Goal: Task Accomplishment & Management: Use online tool/utility

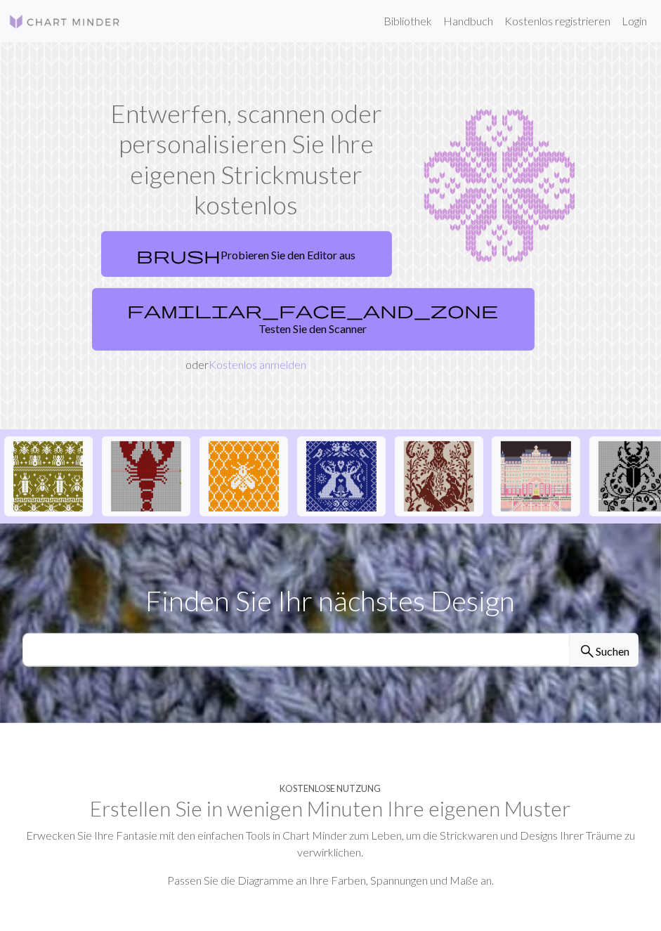
click at [315, 313] on link "familiar_face_and_zone Testen Sie den Scanner" at bounding box center [313, 319] width 443 height 63
click at [336, 247] on link "brush Probieren Sie den Editor aus" at bounding box center [246, 254] width 291 height 46
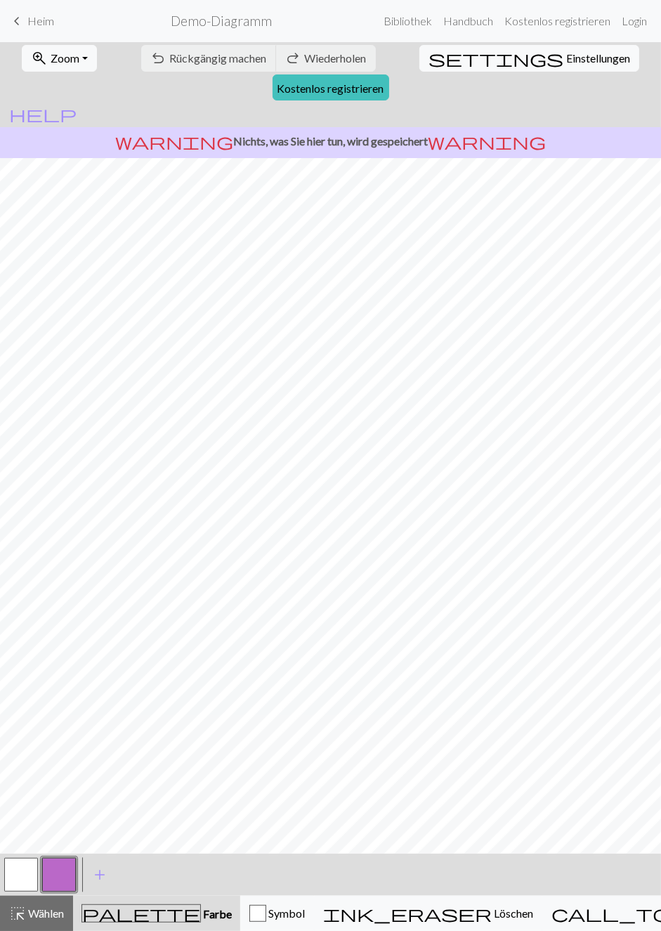
click at [201, 912] on span "Farbe" at bounding box center [216, 913] width 31 height 13
click at [60, 873] on button "button" at bounding box center [59, 875] width 34 height 34
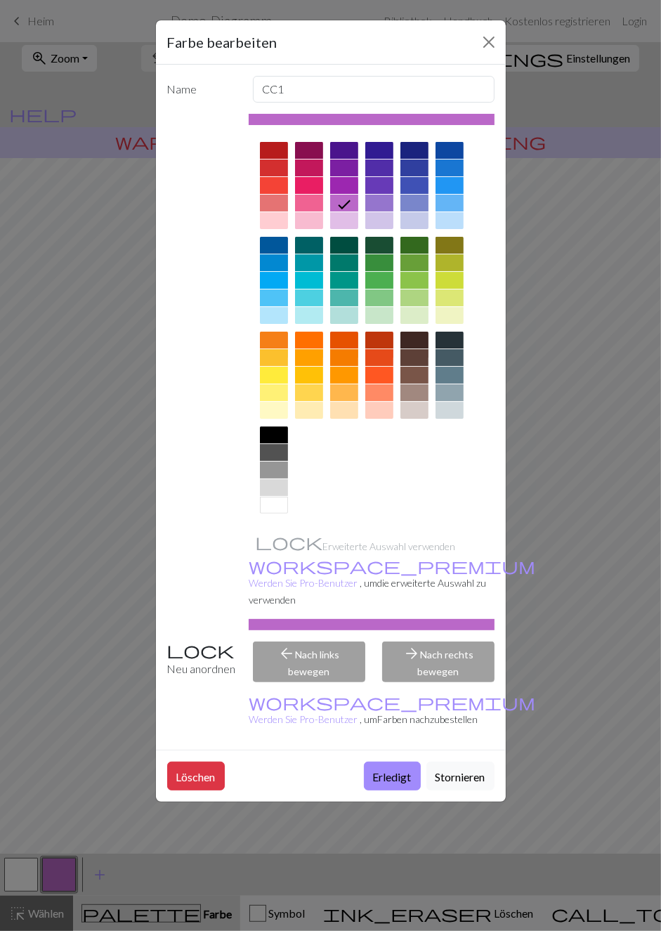
click at [21, 870] on div "Farbe bearbeiten Name CC1 Erweiterte Auswahl verwenden workspace_premium Werden…" at bounding box center [330, 465] width 661 height 931
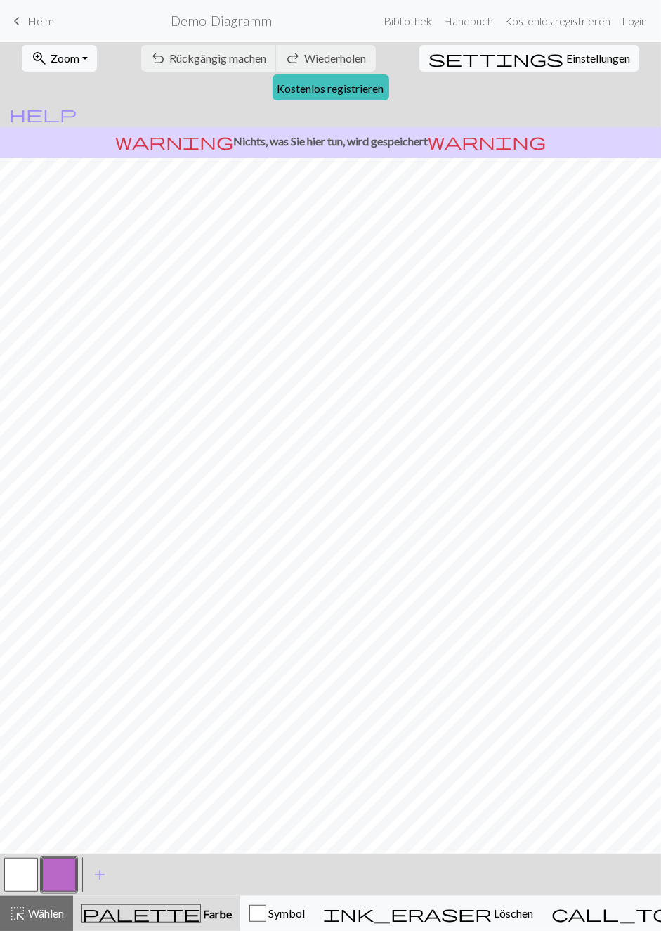
click at [65, 871] on button "button" at bounding box center [59, 875] width 34 height 34
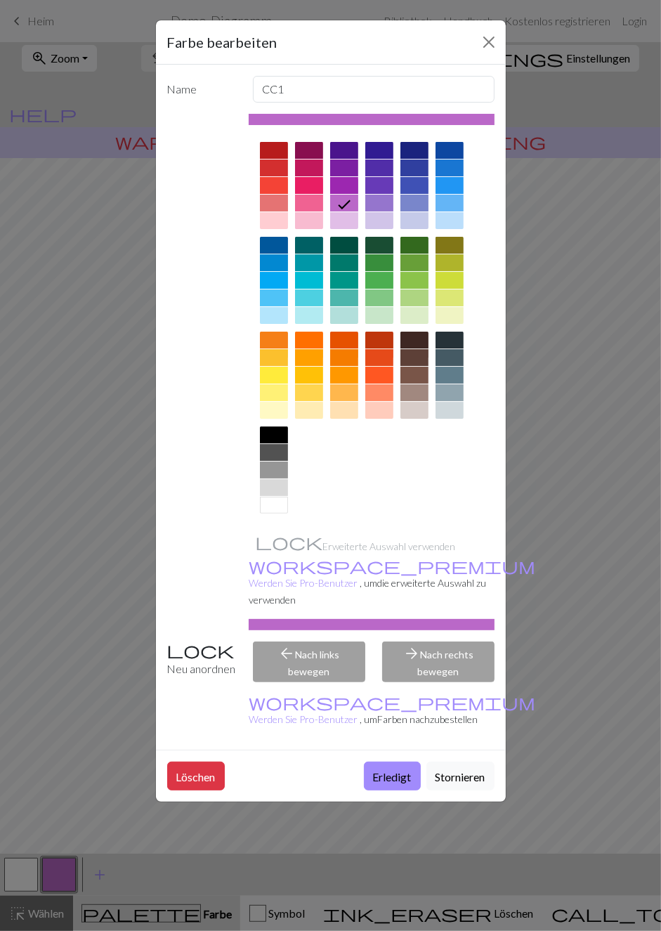
click at [281, 508] on div at bounding box center [274, 505] width 28 height 17
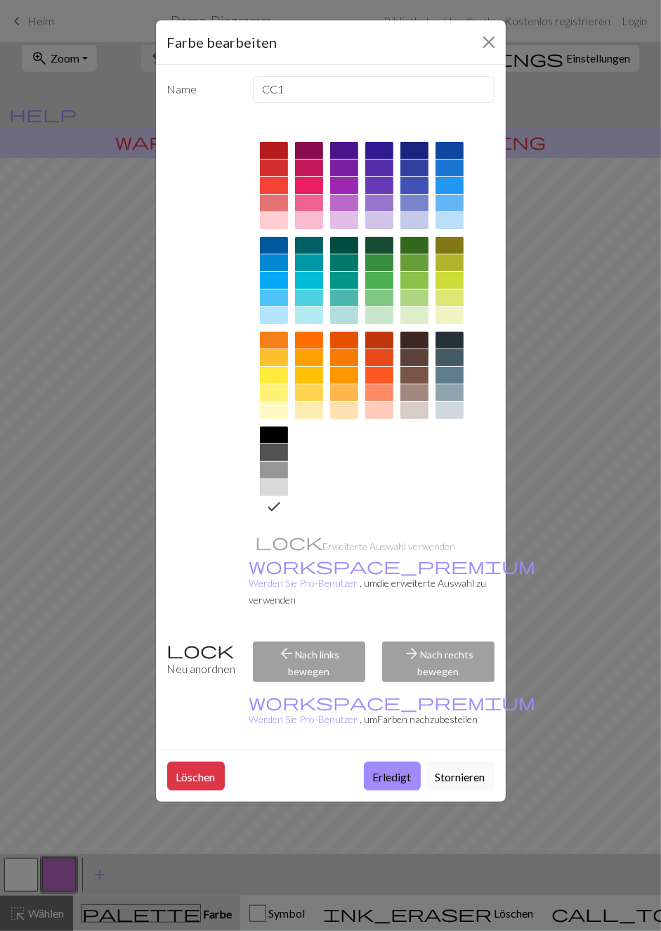
click at [452, 335] on div at bounding box center [450, 340] width 28 height 17
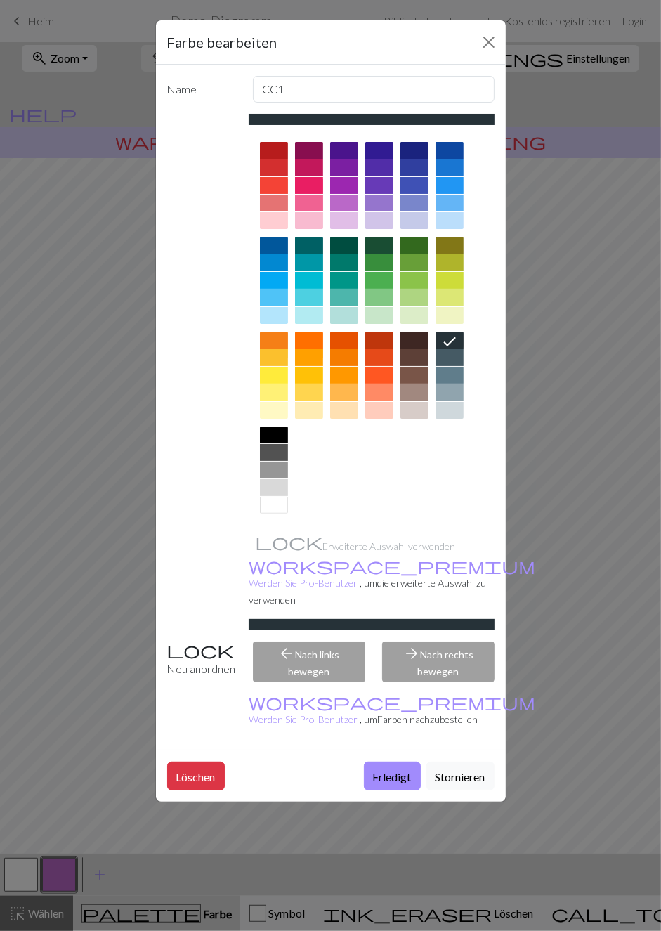
click at [386, 770] on font "Erledigt" at bounding box center [392, 776] width 39 height 13
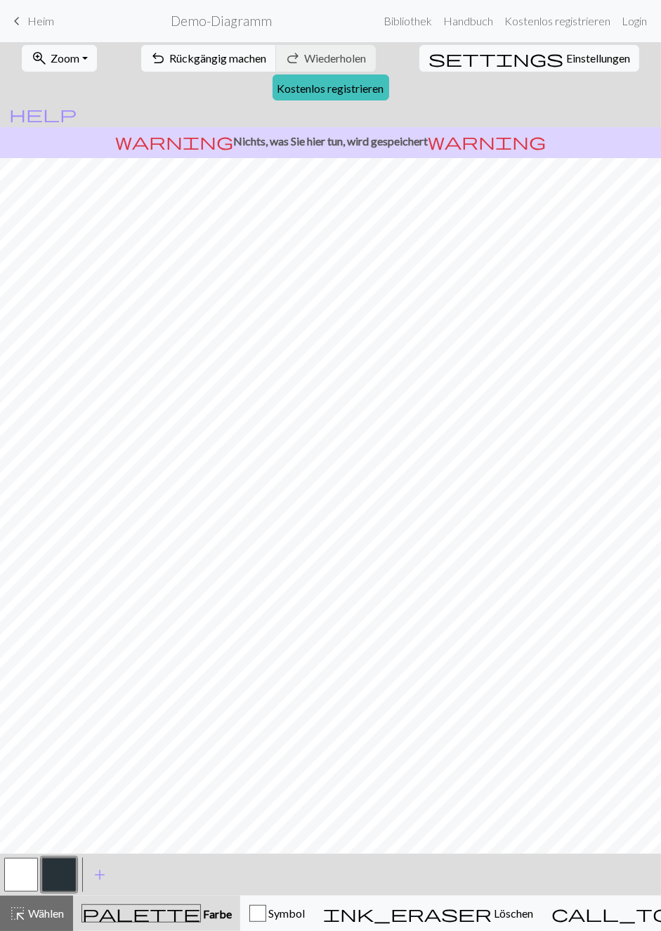
click at [266, 909] on div "button" at bounding box center [257, 913] width 17 height 17
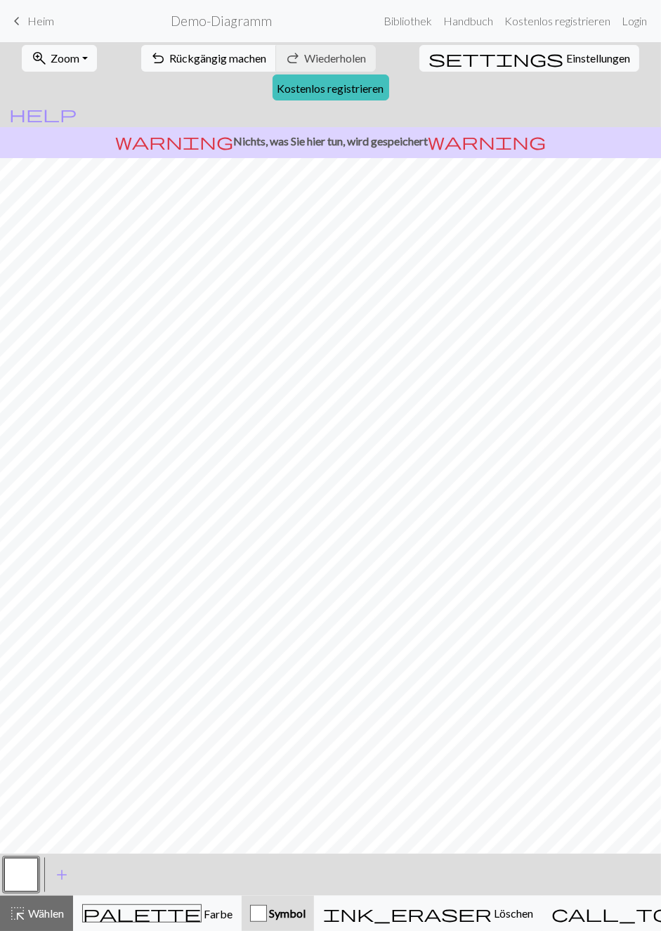
click at [303, 900] on button "Symbol" at bounding box center [278, 913] width 72 height 35
click at [61, 906] on font "Wählen" at bounding box center [46, 912] width 36 height 13
click at [303, 905] on div "Symbol" at bounding box center [278, 913] width 56 height 17
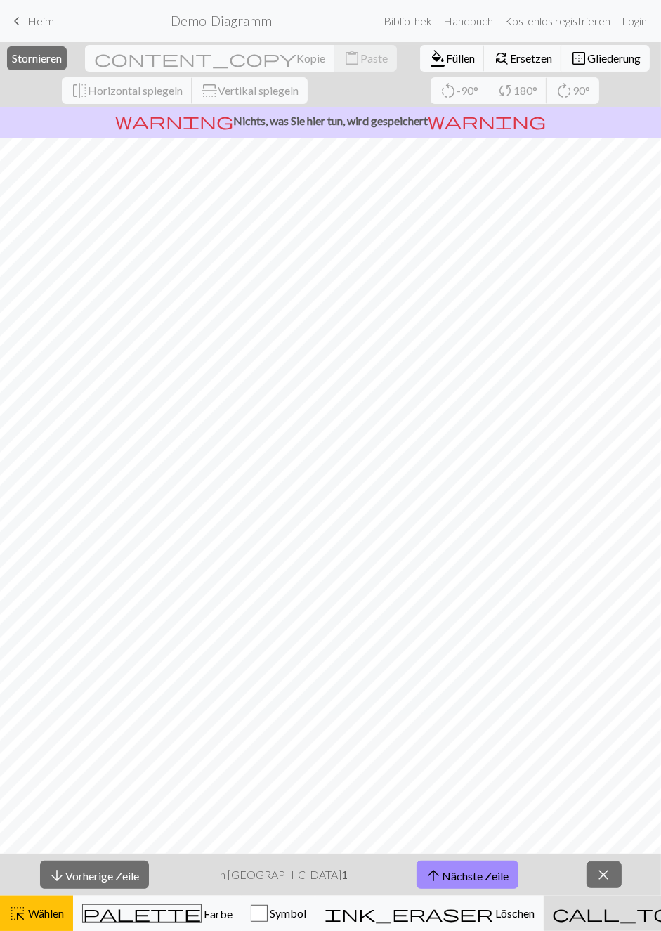
click at [462, 873] on font "Nächste Zeile" at bounding box center [476, 874] width 67 height 13
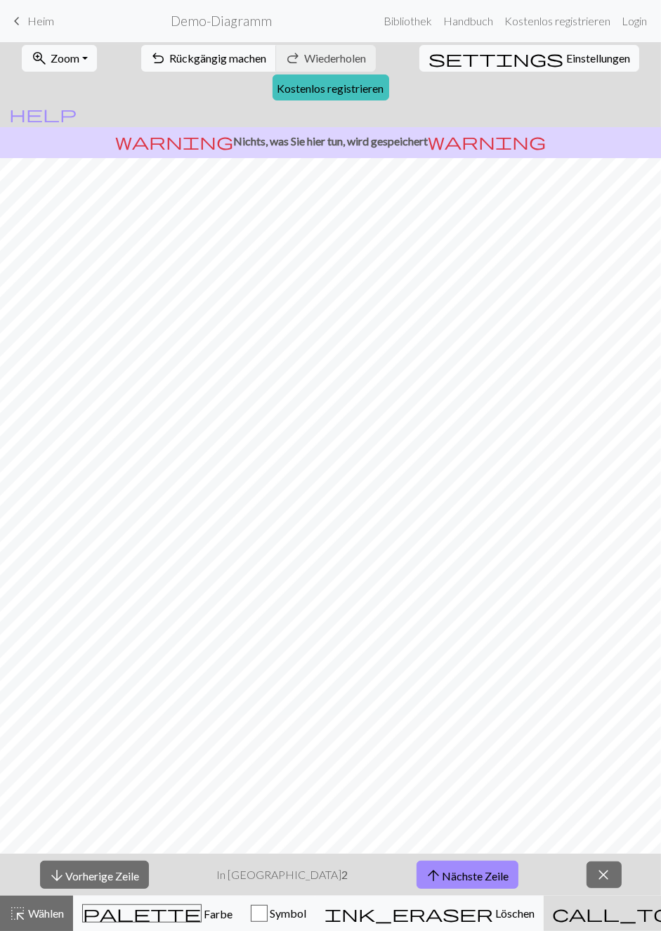
click at [463, 863] on button "arrow_upward Nächste Zeile" at bounding box center [468, 875] width 102 height 29
click at [457, 868] on font "Nächste Zeile" at bounding box center [476, 874] width 67 height 13
click at [457, 866] on button "arrow_upward Nächste Zeile" at bounding box center [468, 875] width 102 height 29
click at [455, 868] on font "Nächste Zeile" at bounding box center [476, 874] width 67 height 13
click at [455, 866] on button "arrow_upward Nächste Zeile" at bounding box center [468, 875] width 102 height 29
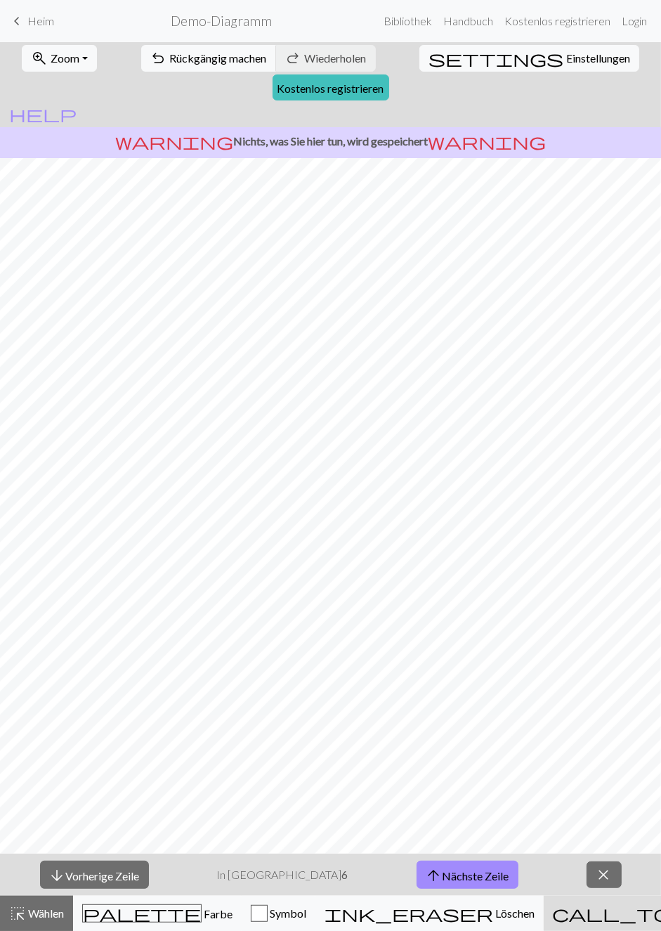
click at [455, 864] on button "arrow_upward Nächste Zeile" at bounding box center [468, 875] width 102 height 29
click at [455, 863] on button "arrow_upward Nächste Zeile" at bounding box center [468, 875] width 102 height 29
click at [455, 862] on button "arrow_upward Nächste Zeile" at bounding box center [468, 875] width 102 height 29
click at [454, 861] on button "arrow_upward Nächste Zeile" at bounding box center [470, 875] width 102 height 29
click at [95, 880] on font "Vorherige Zeile" at bounding box center [102, 874] width 74 height 13
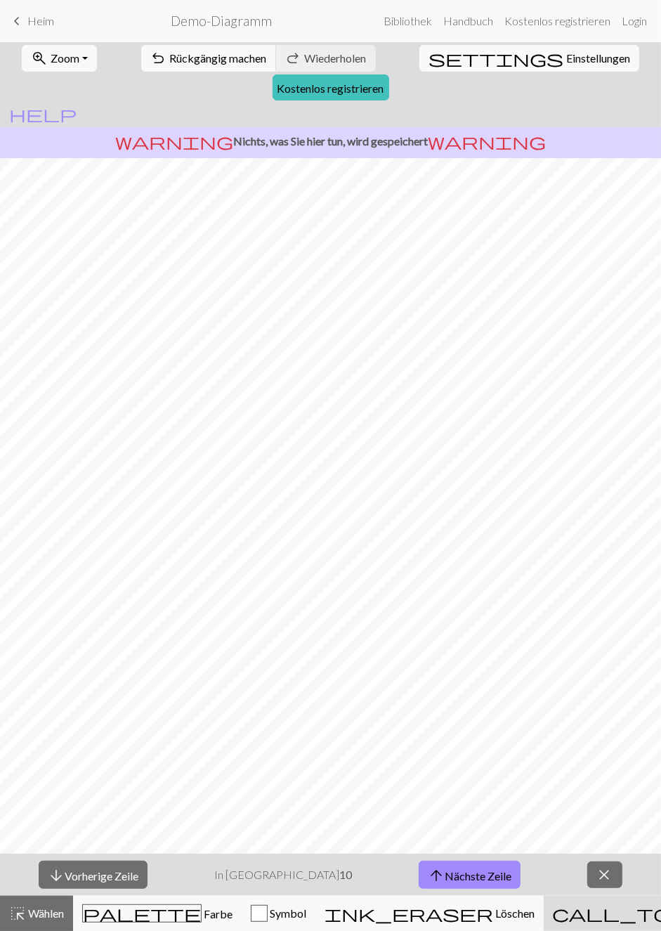
click at [75, 881] on font "Vorherige Zeile" at bounding box center [102, 874] width 74 height 13
click at [66, 881] on span "arrow_downward" at bounding box center [57, 876] width 17 height 20
click at [66, 884] on span "arrow_downward" at bounding box center [57, 876] width 17 height 20
click at [65, 885] on button "arrow_downward Vorherige Zeile" at bounding box center [94, 875] width 109 height 29
click at [66, 884] on span "arrow_downward" at bounding box center [57, 876] width 17 height 20
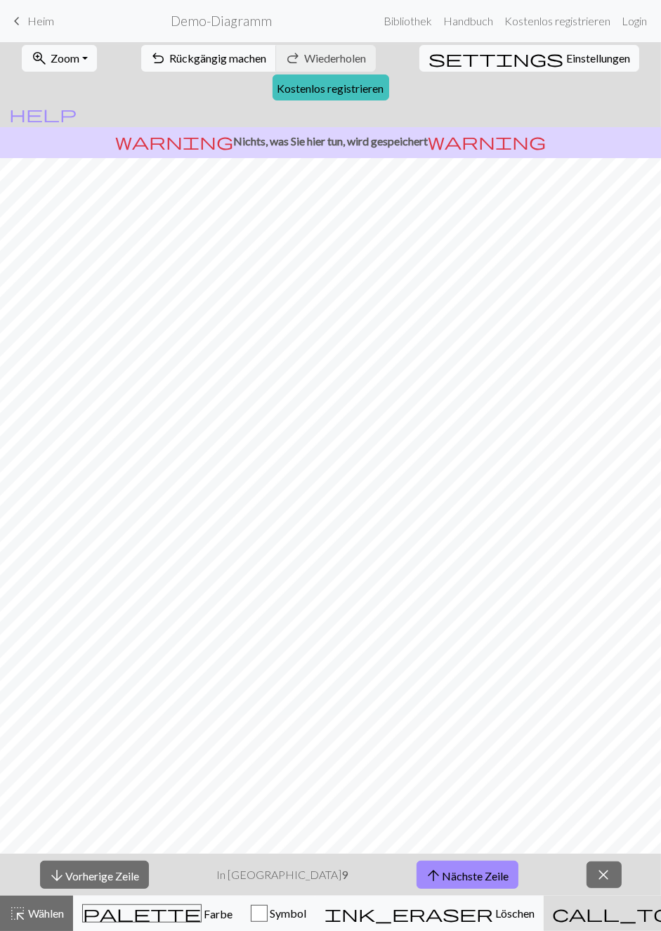
click at [66, 887] on button "arrow_downward Vorherige Zeile" at bounding box center [94, 875] width 109 height 29
click at [65, 886] on button "arrow_downward Vorherige Zeile" at bounding box center [94, 875] width 109 height 29
click at [61, 899] on button "highlight_alt Wählen Wählen" at bounding box center [36, 913] width 73 height 35
click at [63, 897] on button "highlight_alt Wählen Wählen" at bounding box center [36, 913] width 73 height 35
click at [60, 901] on button "highlight_alt Wählen Wählen" at bounding box center [36, 913] width 73 height 35
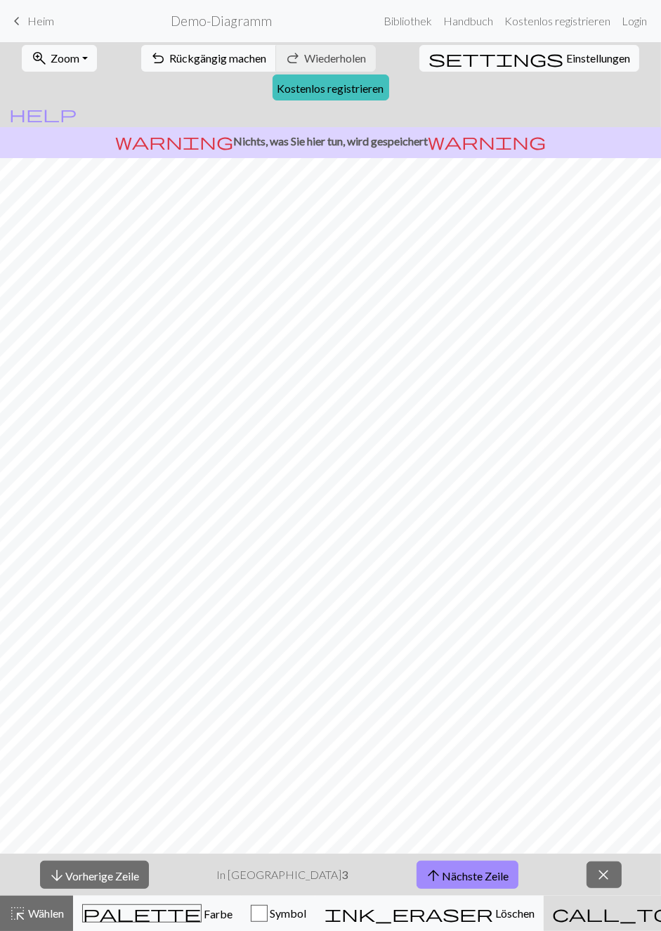
click at [59, 904] on button "highlight_alt Wählen Wählen" at bounding box center [36, 913] width 73 height 35
click at [77, 875] on font "Vorherige Zeile" at bounding box center [103, 874] width 74 height 13
click at [69, 886] on button "arrow_downward Vorherige Zeile" at bounding box center [94, 875] width 109 height 29
click at [66, 884] on span "arrow_downward" at bounding box center [57, 876] width 17 height 20
click at [62, 886] on button "arrow_downward Vorherige Zeile" at bounding box center [94, 875] width 109 height 29
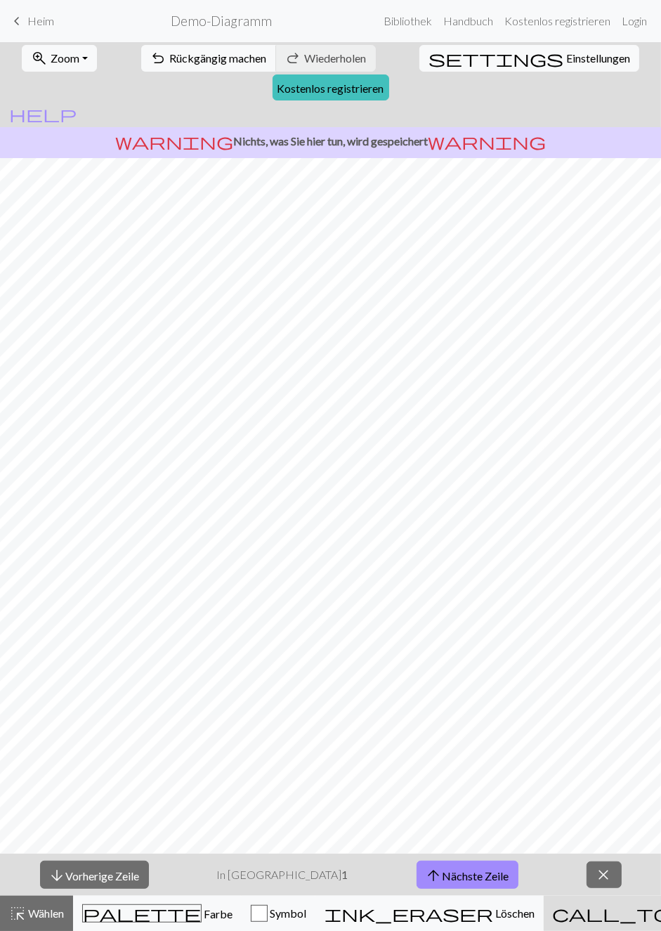
click at [566, 56] on font "Einstellungen" at bounding box center [598, 57] width 64 height 13
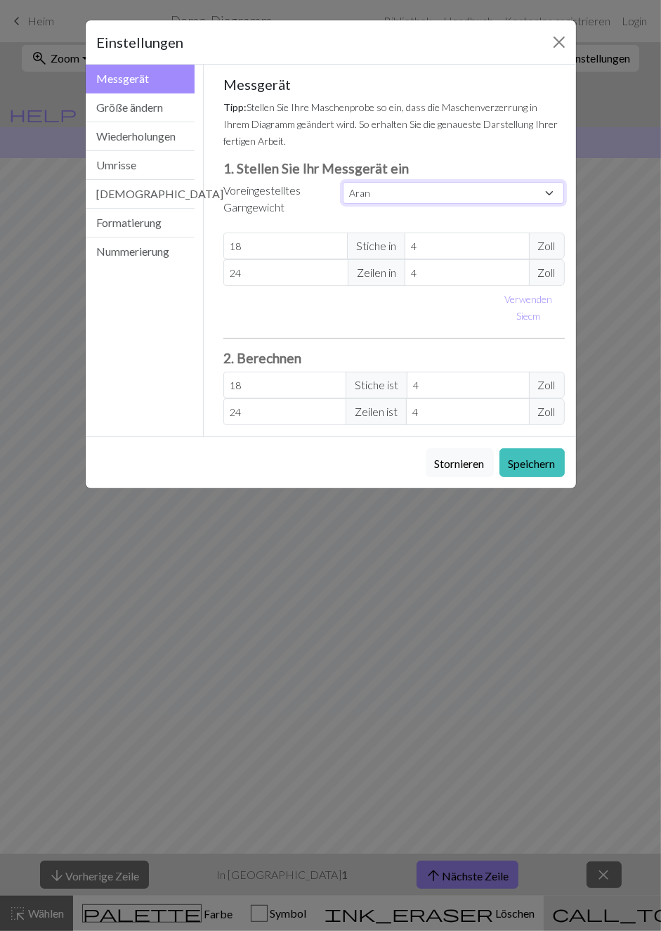
click at [554, 186] on select "Brauch Quadrat Spitze Leichtes Fingern Fingersatz Sport Doppelstrick Kammgarn A…" at bounding box center [454, 193] width 222 height 22
select select "square"
click at [343, 182] on select "Brauch Quadrat Spitze Leichtes Fingern Fingersatz Sport Doppelstrick Kammgarn A…" at bounding box center [454, 193] width 222 height 22
type input "32"
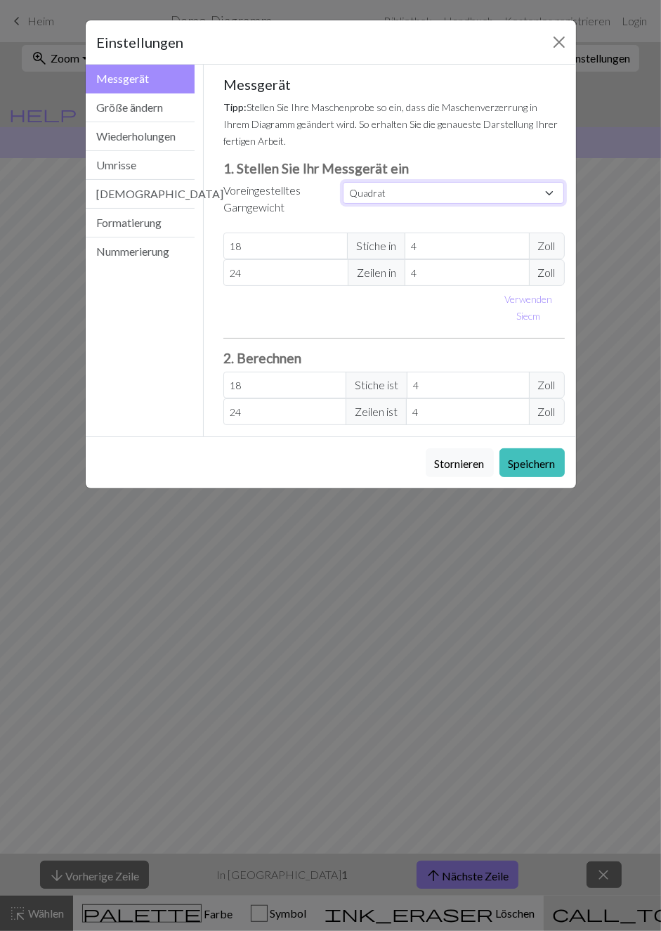
type input "32"
click at [252, 242] on input "32" at bounding box center [285, 246] width 124 height 27
type input "3"
select select "custom"
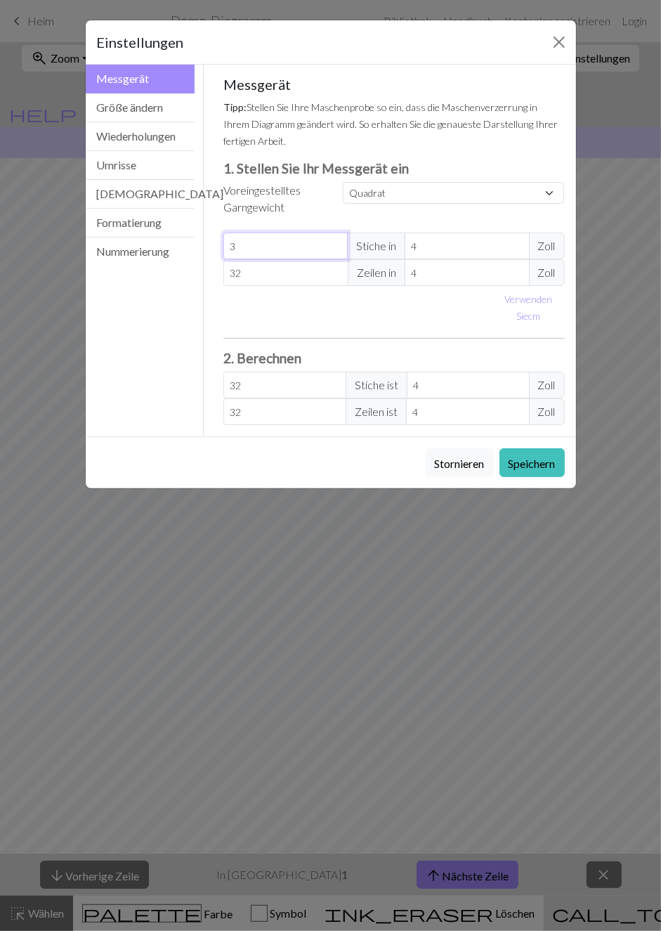
type input "3"
type input "0"
type input "3"
type input "35"
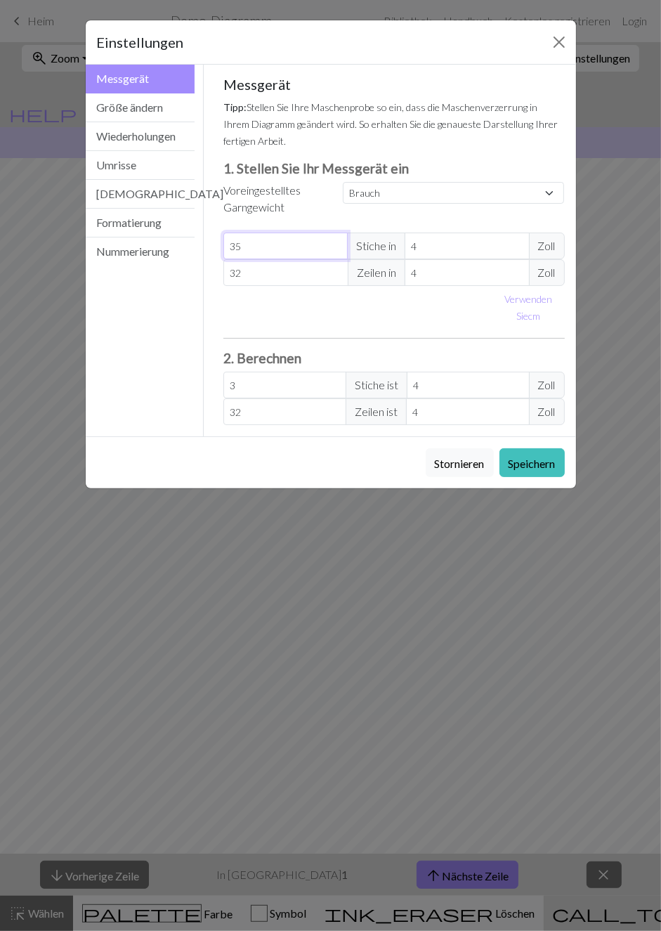
type input "35"
click at [262, 273] on input "32" at bounding box center [285, 272] width 125 height 27
type input "0"
type input "32"
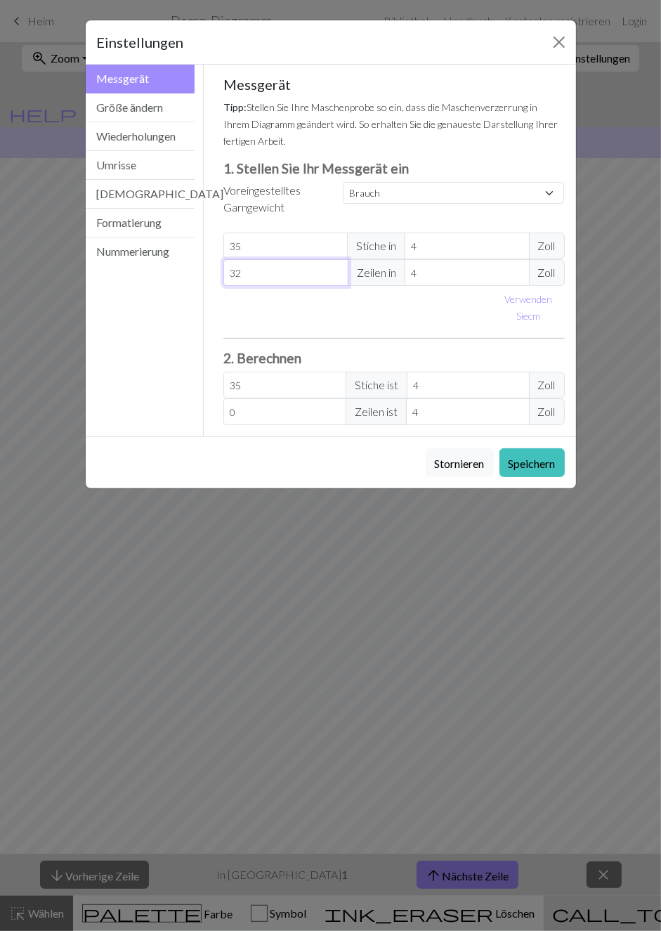
type input "32"
type input "3"
type input "0"
type input "5"
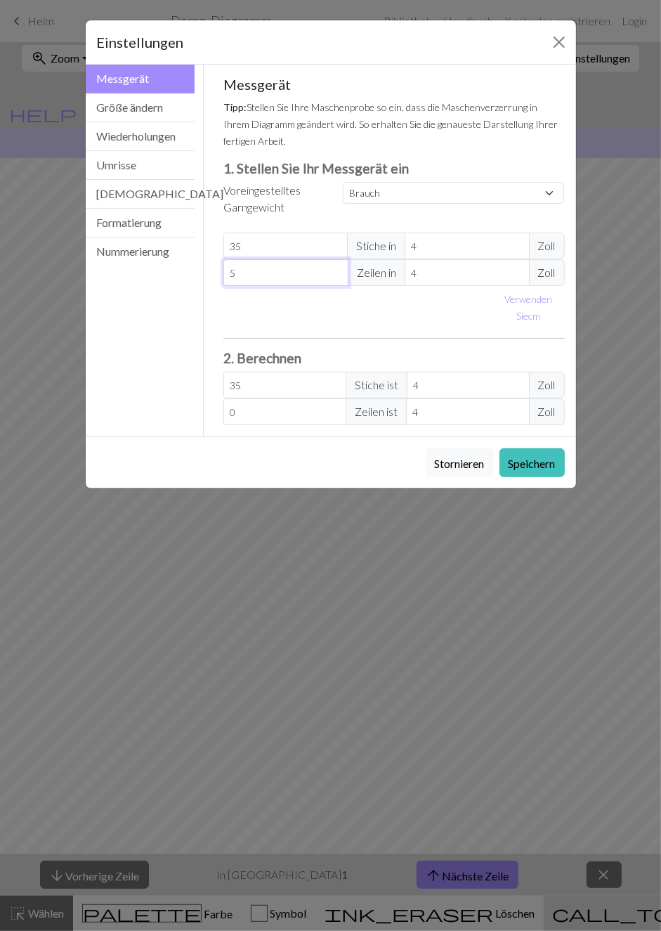
type input "5"
type input "50"
click at [557, 239] on span "Zoll" at bounding box center [547, 246] width 36 height 27
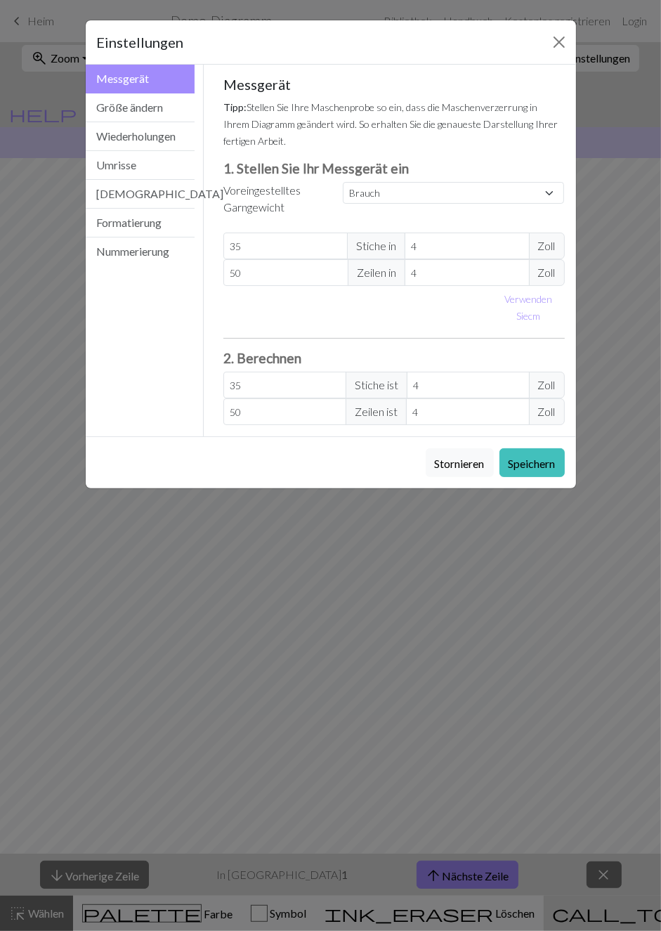
click at [554, 235] on span "Zoll" at bounding box center [547, 246] width 36 height 27
click at [551, 239] on font "Zoll" at bounding box center [547, 245] width 18 height 13
click at [554, 269] on font "Zoll" at bounding box center [547, 272] width 18 height 13
click at [558, 263] on span "Zoll" at bounding box center [547, 272] width 36 height 27
click at [557, 398] on span "Zoll" at bounding box center [547, 411] width 36 height 27
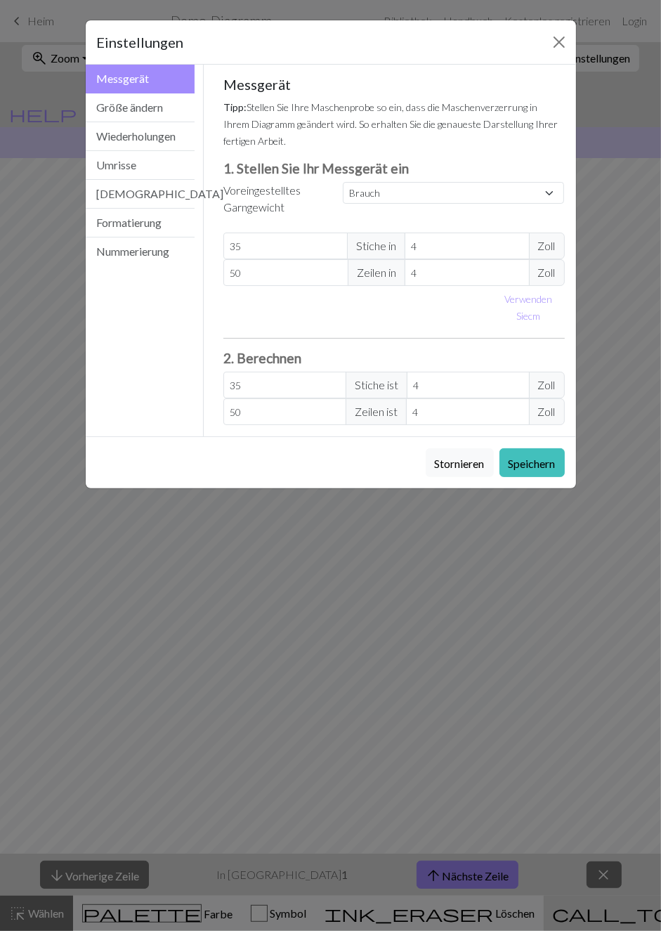
click at [554, 244] on font "Zoll" at bounding box center [547, 245] width 18 height 13
click at [554, 247] on font "Zoll" at bounding box center [547, 245] width 18 height 13
click at [447, 243] on input "4" at bounding box center [467, 246] width 124 height 27
click at [563, 237] on span "Zoll" at bounding box center [547, 246] width 36 height 27
click at [472, 243] on input "4" at bounding box center [467, 246] width 124 height 27
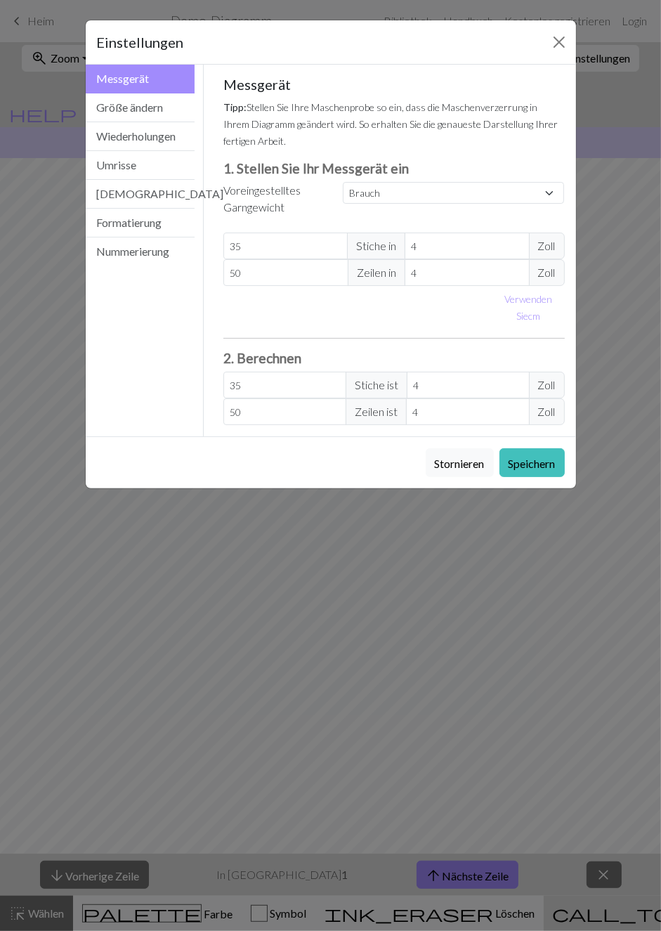
click at [555, 240] on font "Zoll" at bounding box center [547, 245] width 18 height 13
click at [434, 242] on input "4" at bounding box center [467, 246] width 124 height 27
click at [549, 242] on font "Zoll" at bounding box center [547, 245] width 18 height 13
click at [180, 95] on button "Größe ändern" at bounding box center [141, 107] width 110 height 29
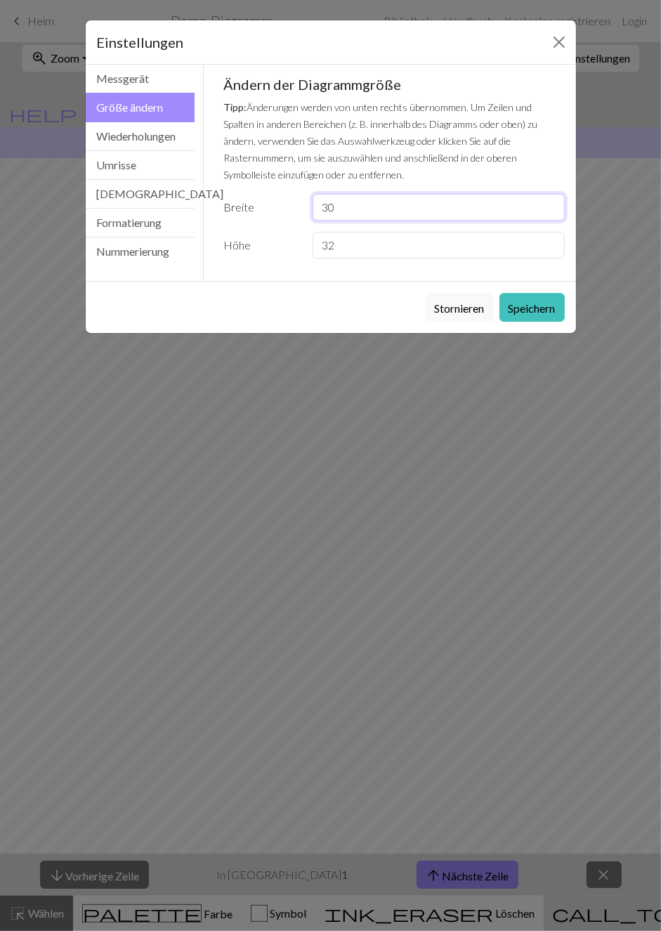
click at [340, 199] on input "30" at bounding box center [439, 207] width 252 height 27
type input "3"
type input "45"
click at [344, 240] on input "32" at bounding box center [439, 245] width 252 height 27
type input "3"
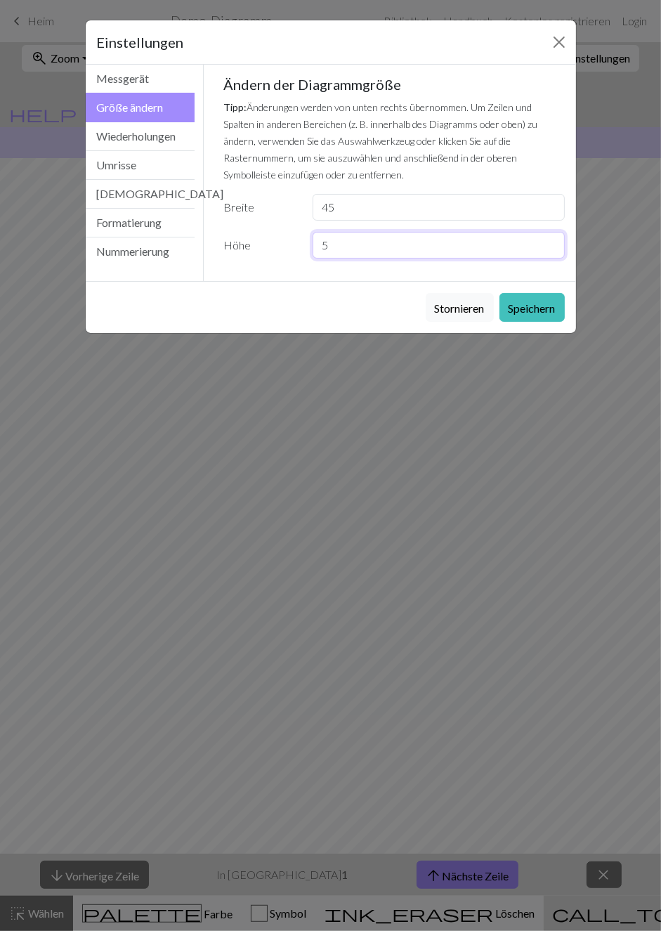
type input "50"
click at [165, 131] on font "Wiederholungen" at bounding box center [136, 135] width 79 height 13
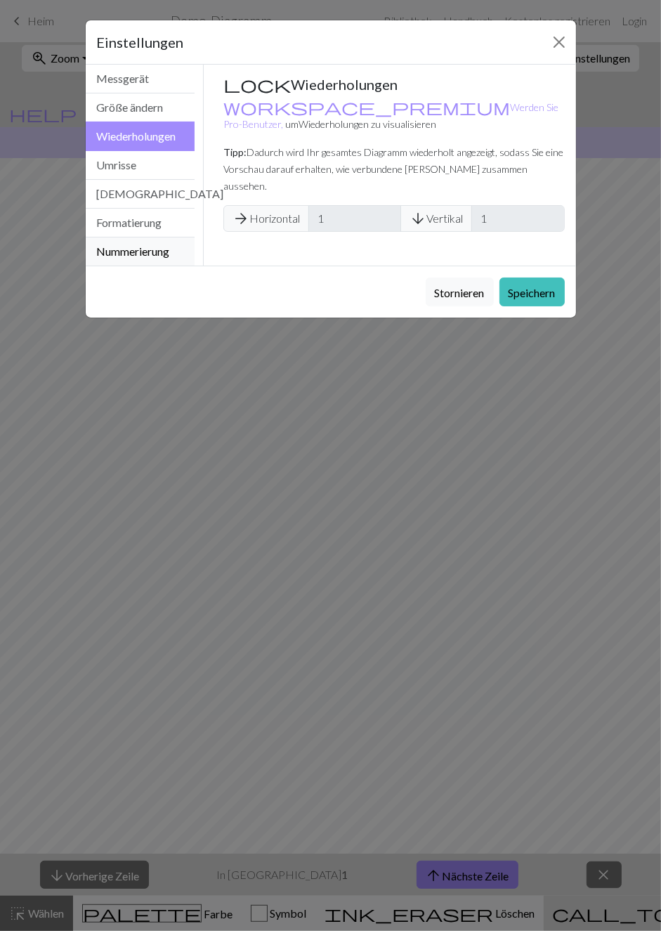
click at [172, 238] on button "Nummerierung" at bounding box center [141, 251] width 110 height 28
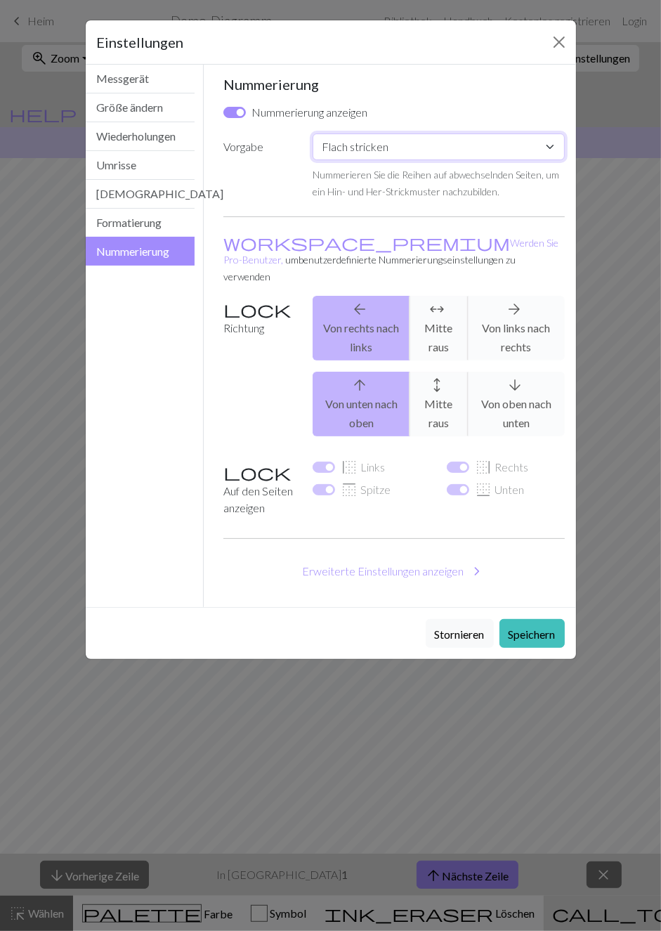
click at [556, 139] on select "Brauch Flach stricken In Runden stricken Spitzenstricken Kreuzstich" at bounding box center [439, 146] width 252 height 27
click at [555, 135] on select "Brauch Flach stricken In Runden stricken Spitzenstricken Kreuzstich" at bounding box center [439, 146] width 252 height 27
